Goal: Obtain resource: Download file/media

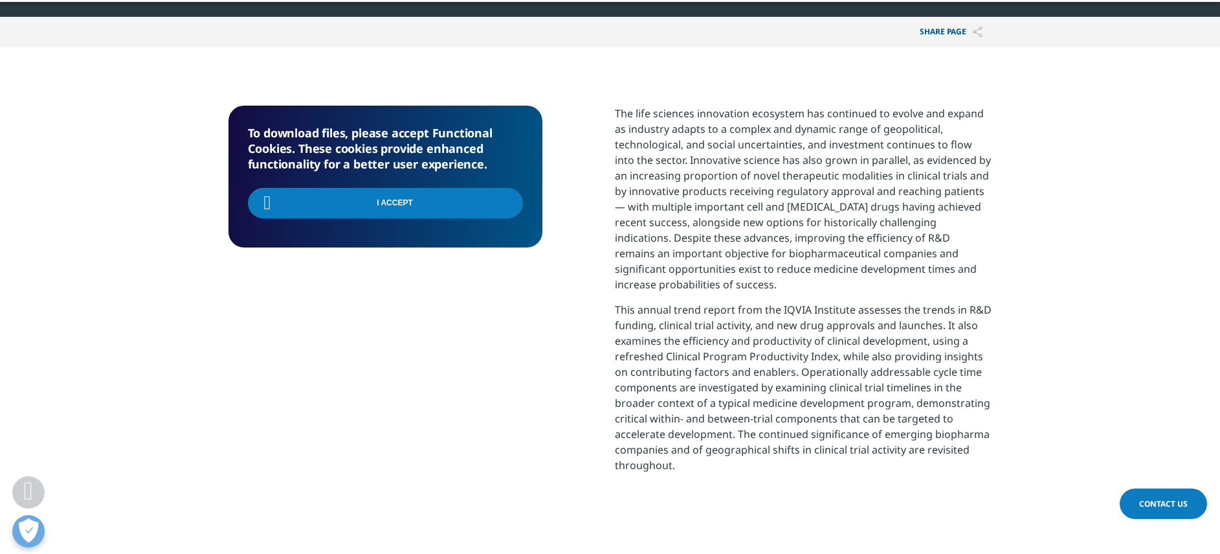
scroll to position [489, 0]
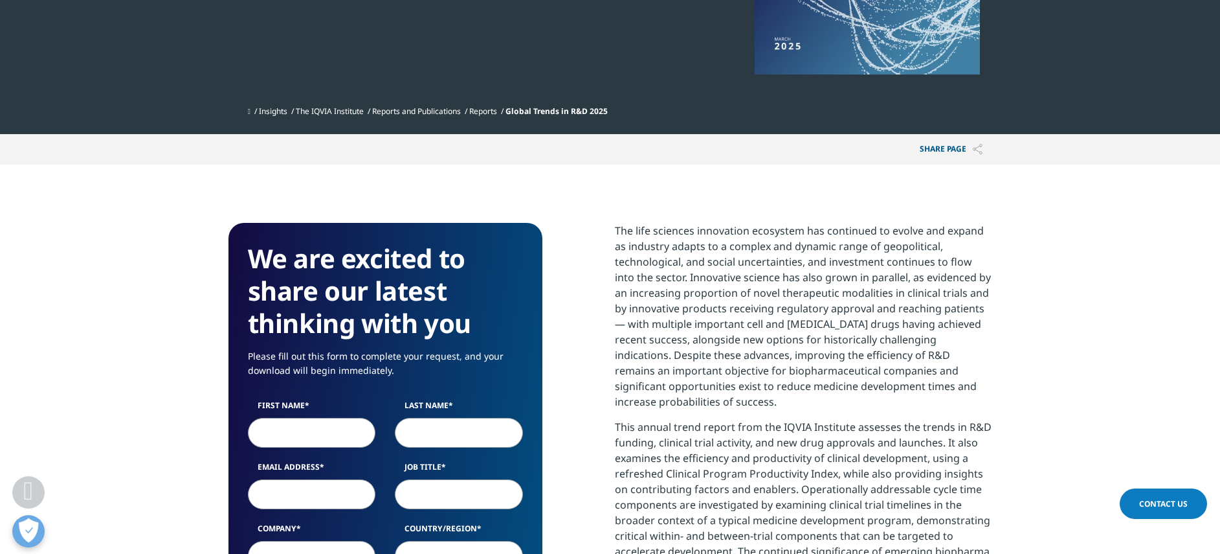
scroll to position [410, 0]
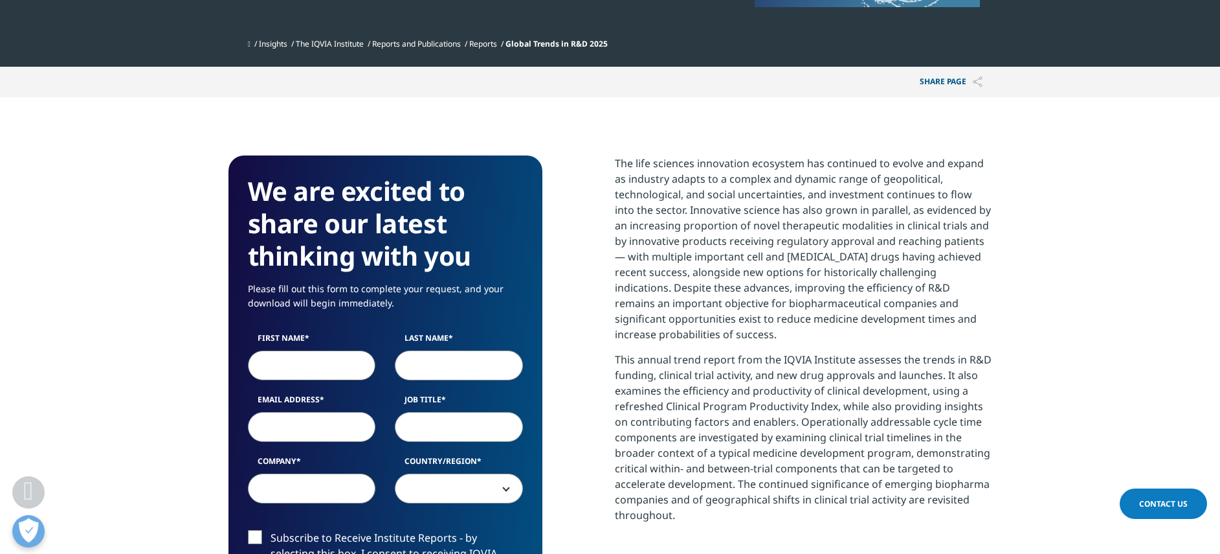
click at [304, 359] on input "First Name" at bounding box center [312, 365] width 128 height 30
type input "[PERSON_NAME]"
type input "Gopinath"
type input "[PERSON_NAME][EMAIL_ADDRESS][DOMAIN_NAME]"
select select "[GEOGRAPHIC_DATA]"
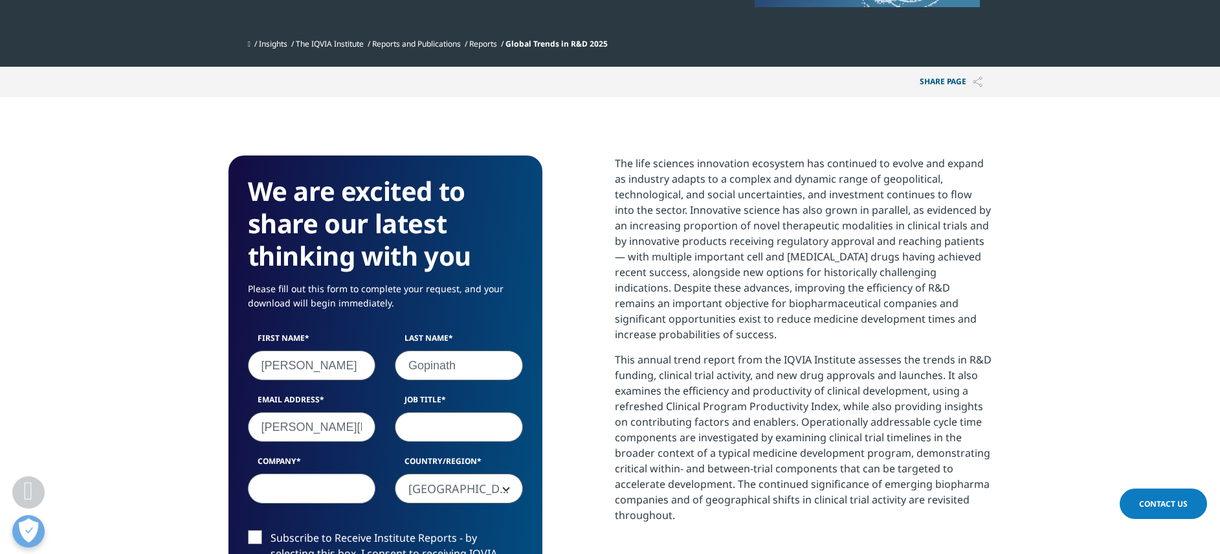
click at [440, 434] on input "Job Title" at bounding box center [459, 427] width 128 height 30
type input "Pharma Strategy"
click at [333, 478] on input "Company" at bounding box center [312, 488] width 128 height 30
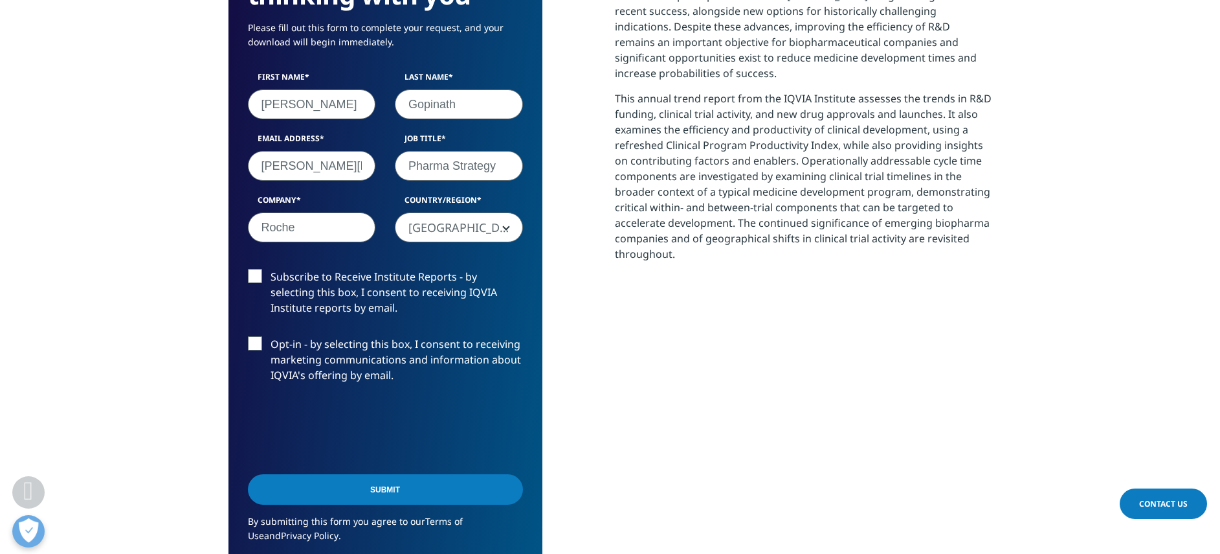
scroll to position [680, 0]
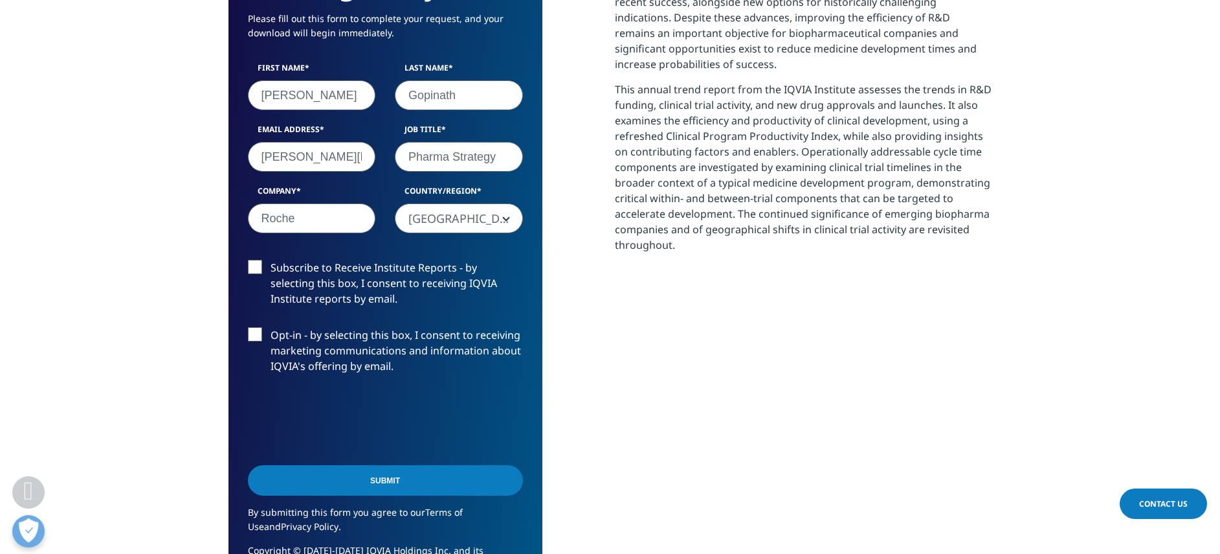
type input "Roche"
click at [308, 472] on input "Submit" at bounding box center [385, 480] width 275 height 30
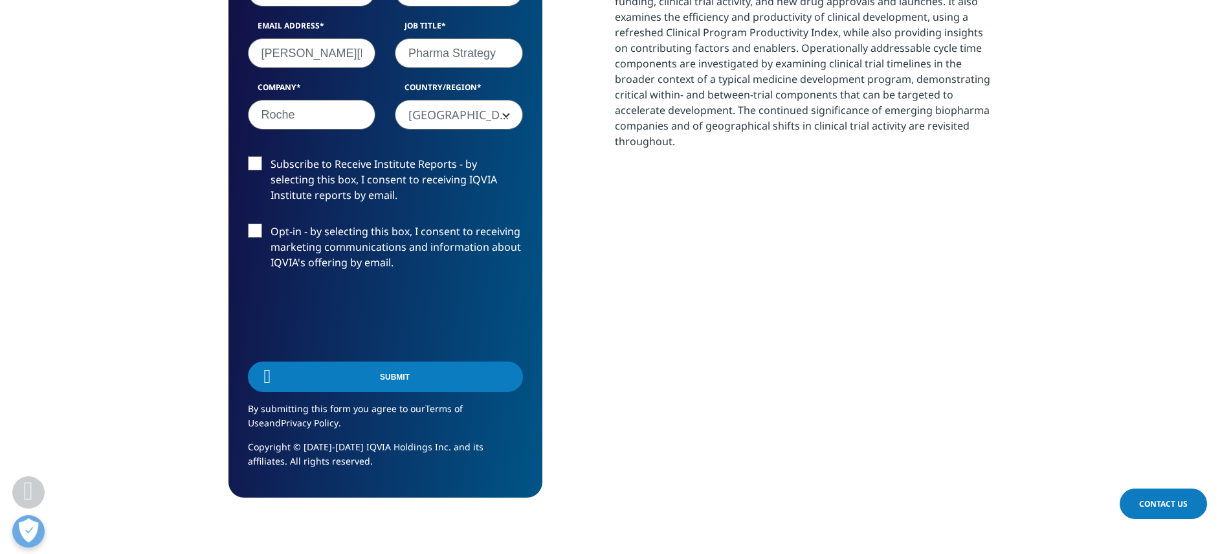
scroll to position [6, 6]
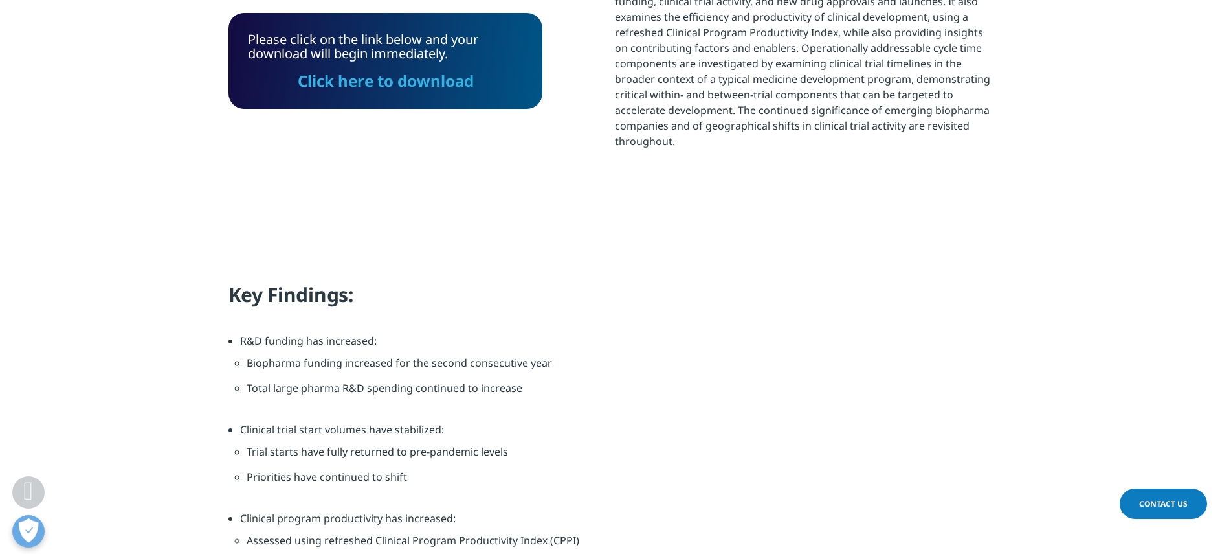
click at [437, 75] on link "Click here to download" at bounding box center [386, 80] width 176 height 21
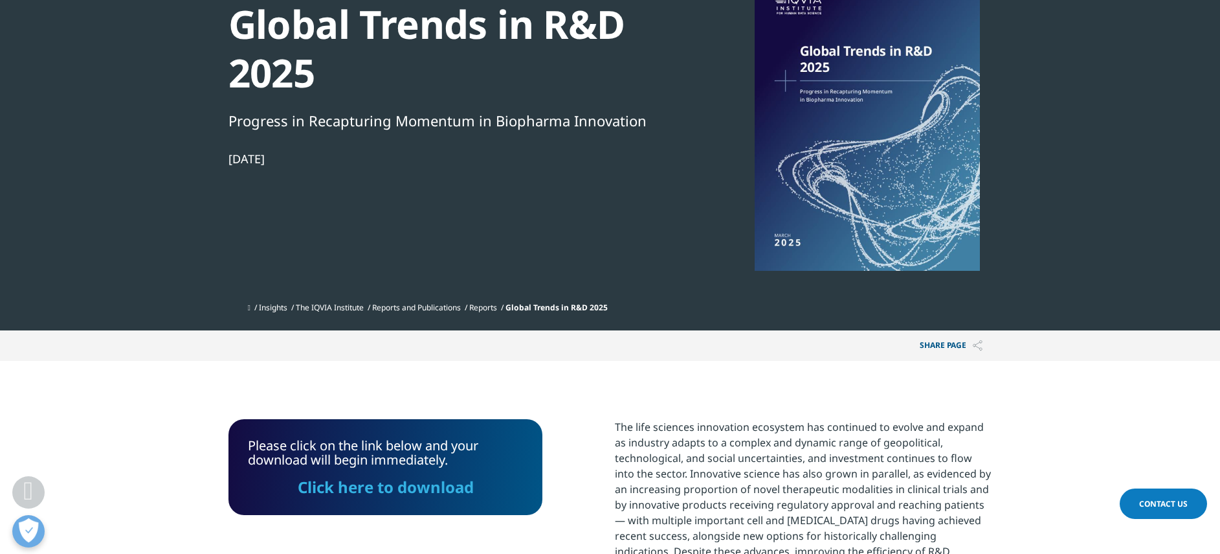
scroll to position [0, 0]
